Goal: Ask a question: Seek information or help from site administrators or community

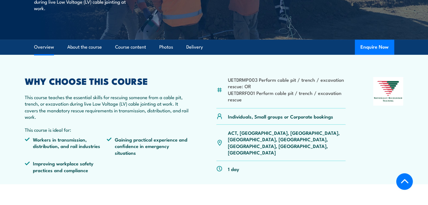
scroll to position [56, 0]
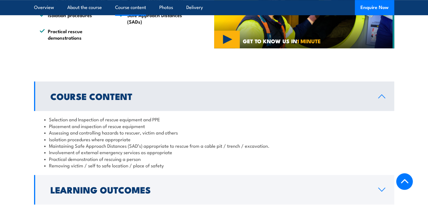
scroll to position [478, 0]
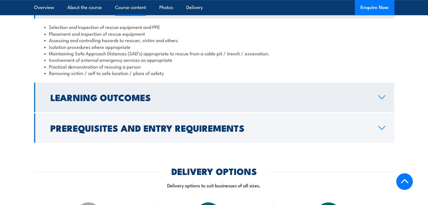
click at [252, 104] on link "Learning Outcomes" at bounding box center [214, 98] width 360 height 30
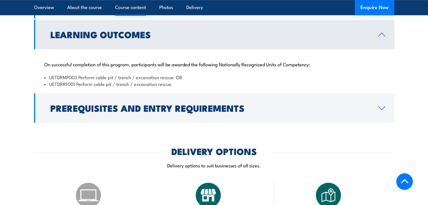
click at [252, 104] on h2 "Prerequisites and Entry Requirements" at bounding box center [209, 108] width 319 height 8
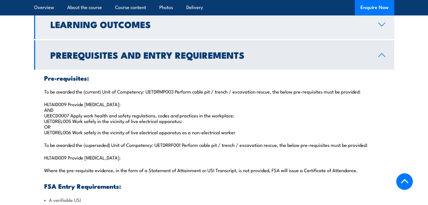
scroll to position [394, 0]
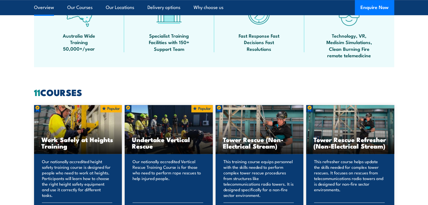
scroll to position [281, 0]
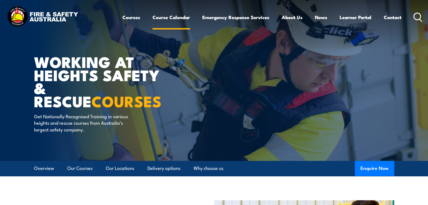
click at [173, 20] on link "Course Calendar" at bounding box center [170, 17] width 37 height 15
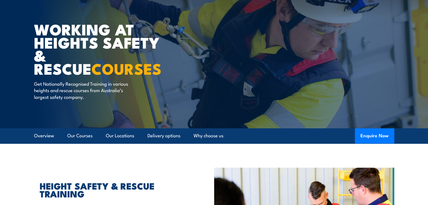
scroll to position [137, 0]
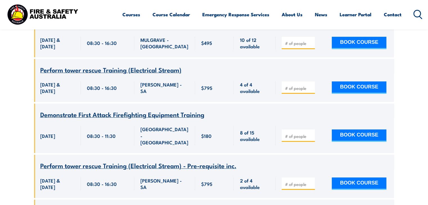
scroll to position [2052, 0]
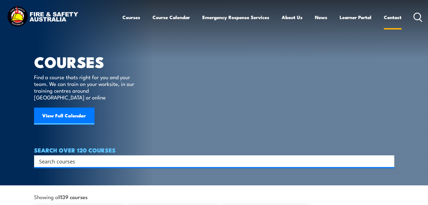
click at [394, 17] on link "Contact" at bounding box center [392, 17] width 18 height 15
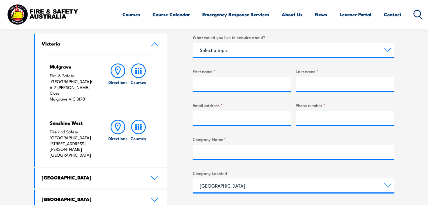
scroll to position [197, 0]
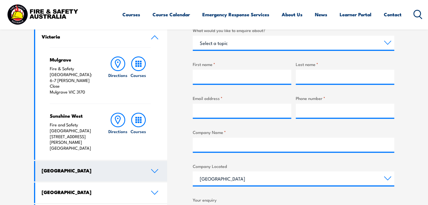
click at [102, 168] on h4 "[GEOGRAPHIC_DATA]" at bounding box center [92, 171] width 101 height 6
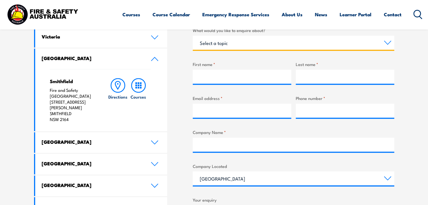
click at [371, 47] on select "Select a topic Training Emergency Response Services General Enquiry" at bounding box center [293, 43] width 201 height 14
select select "Training"
click at [193, 36] on select "Select a topic Training Emergency Response Services General Enquiry" at bounding box center [293, 43] width 201 height 14
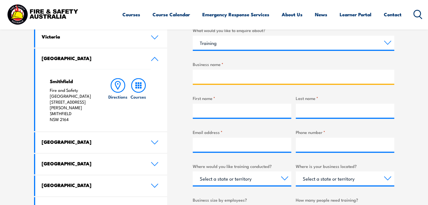
click at [241, 75] on input "Business name *" at bounding box center [293, 77] width 201 height 14
type input "Michilis PTY LTD"
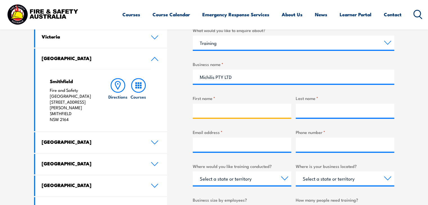
type input "Angus"
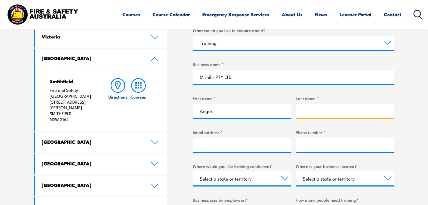
type input "Simpson"
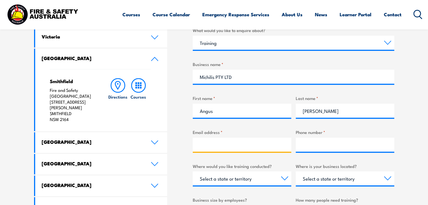
type input "reception@michilis.com.au"
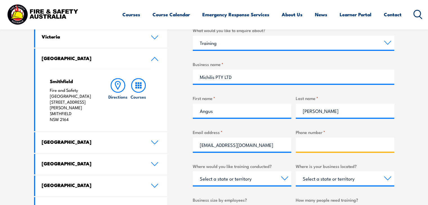
type input "0249673100"
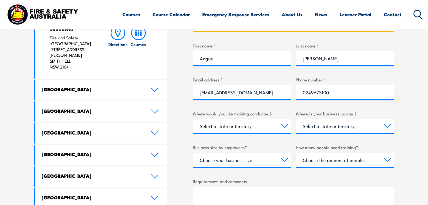
scroll to position [253, 0]
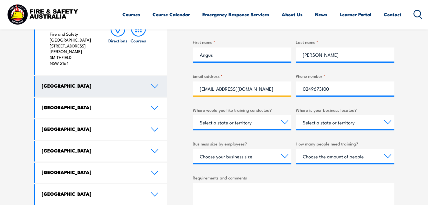
drag, startPoint x: 270, startPoint y: 91, endPoint x: 92, endPoint y: 73, distance: 178.9
click at [94, 75] on div "LOCATIONS NEAR YOU Victoria Mulgrave Fire & Safety Australia: 6-7 Hartnett Clos…" at bounding box center [214, 116] width 360 height 327
type input "A"
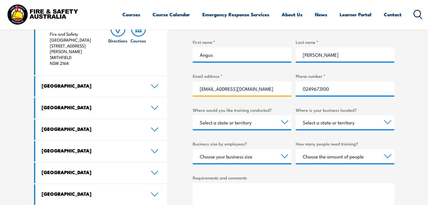
type input "angus@michilis.com.au"
drag, startPoint x: 362, startPoint y: 93, endPoint x: 226, endPoint y: 79, distance: 137.0
click at [229, 80] on div "What would you like to enquire about? Select a topic Training Emergency Respons…" at bounding box center [293, 113] width 201 height 284
type input "0439526134"
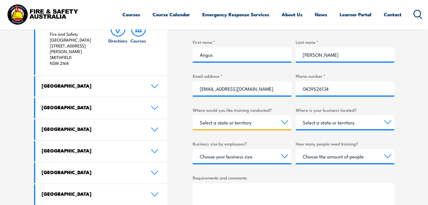
click at [251, 123] on select "Select a state or territory Nationally - multiple locations QLD NSW VIC SA ACT …" at bounding box center [242, 122] width 98 height 14
select select "NSW"
click at [193, 115] on select "Select a state or territory Nationally - multiple locations QLD NSW VIC SA ACT …" at bounding box center [242, 122] width 98 height 14
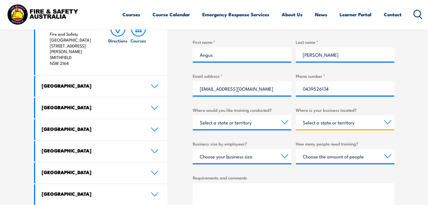
click at [370, 121] on select "Select a state or territory QLD NSW VIC SA ACT WA TAS NT" at bounding box center [344, 122] width 98 height 14
select select "NSW"
click at [295, 115] on select "Select a state or territory QLD NSW VIC SA ACT WA TAS NT" at bounding box center [344, 122] width 98 height 14
click at [251, 163] on div "What would you like to enquire about? Select a topic Training Emergency Respons…" at bounding box center [293, 113] width 201 height 284
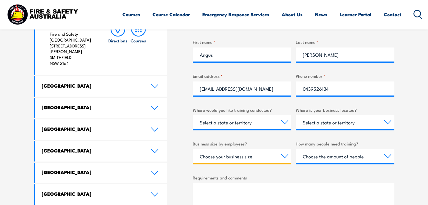
click at [251, 161] on select "Choose your business size 1 to 19 20 to 199 200+" at bounding box center [242, 156] width 98 height 14
select select "20 to 199"
click at [193, 149] on select "Choose your business size 1 to 19 20 to 199 200+" at bounding box center [242, 156] width 98 height 14
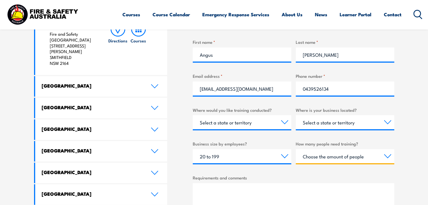
click at [320, 159] on select "Choose the amount of people 1 to 4 5 to 19 20+" at bounding box center [344, 156] width 98 height 14
select select "1 to 4"
click at [295, 149] on select "Choose the amount of people 1 to 4 5 to 19 20+" at bounding box center [344, 156] width 98 height 14
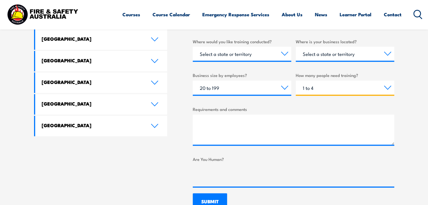
scroll to position [337, 0]
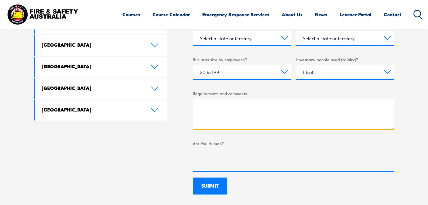
click at [213, 115] on textarea "Requirements and comments" at bounding box center [293, 114] width 201 height 30
click at [207, 121] on textarea "Good morning," at bounding box center [293, 114] width 201 height 30
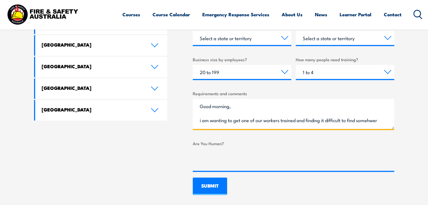
scroll to position [8, 0]
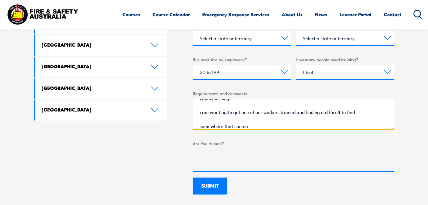
click at [254, 124] on textarea "Good morning, i am wanting to get one of our workers trained and finding it dif…" at bounding box center [293, 114] width 201 height 30
click at [256, 126] on textarea "Good morning, I am wanting to get one of our workers trained and finding it dif…" at bounding box center [293, 114] width 201 height 30
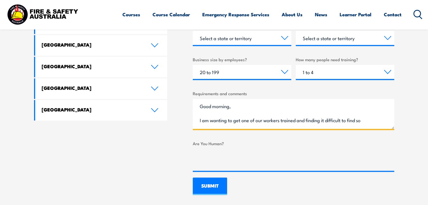
scroll to position [0, 0]
click at [243, 125] on textarea "Good morning, Just wondering if you" at bounding box center [293, 114] width 201 height 30
paste textarea "Pit and Trench rescue - UETTDRRF07"
click at [301, 119] on textarea "Good morning, Just wondering if Pit and Trench rescue - UETTDRRF07 is a course …" at bounding box center [293, 114] width 201 height 30
click at [377, 122] on textarea "Good morning, Just wondering if Pit and Trench rescue - UETTDRRF07 is a course …" at bounding box center [293, 114] width 201 height 30
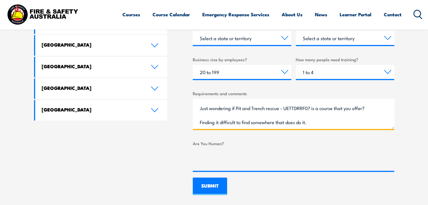
scroll to position [36, 0]
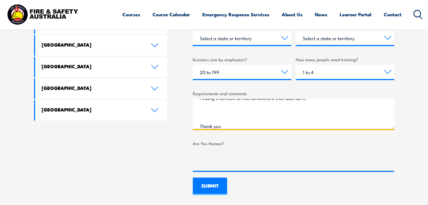
type textarea "Good morning, Just wondering if Pit and Trench rescue - UETTDRRF07 is a course …"
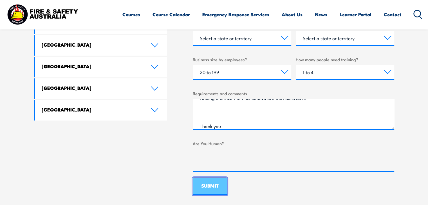
click at [213, 184] on input "SUBMIT" at bounding box center [210, 186] width 34 height 17
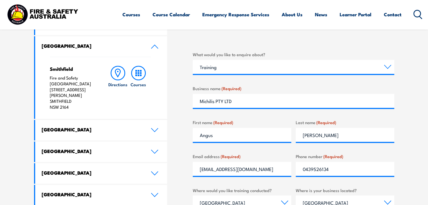
scroll to position [219, 0]
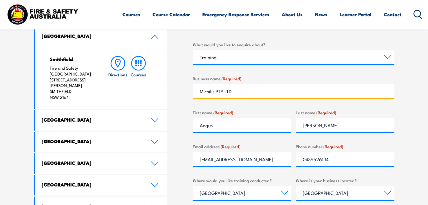
click at [198, 91] on input "Michilis PTY LTD" at bounding box center [293, 91] width 201 height 14
type input "Michilis PTY LT"
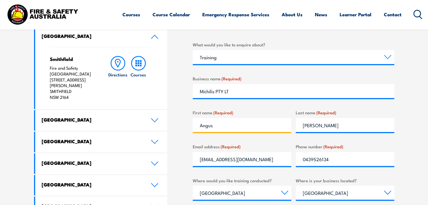
click at [227, 130] on input "Angus" at bounding box center [242, 125] width 98 height 14
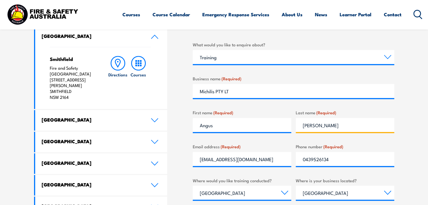
click at [321, 130] on input "Simpson" at bounding box center [344, 125] width 98 height 14
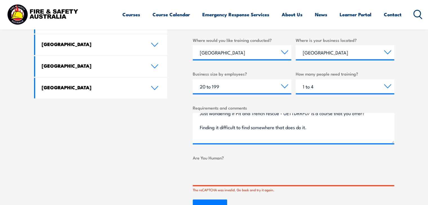
scroll to position [40, 0]
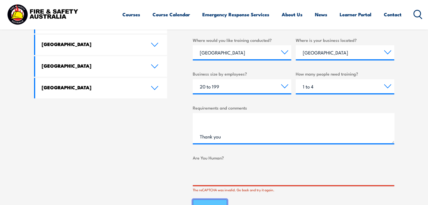
click at [206, 200] on input "SUBMIT" at bounding box center [210, 208] width 34 height 17
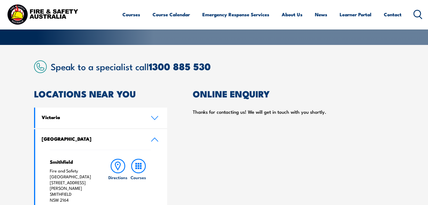
scroll to position [115, 0]
